Goal: Find specific page/section

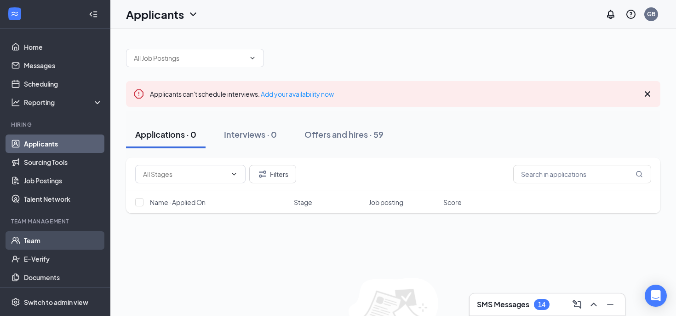
click at [75, 234] on link "Team" at bounding box center [63, 240] width 79 height 18
